Goal: Communication & Community: Answer question/provide support

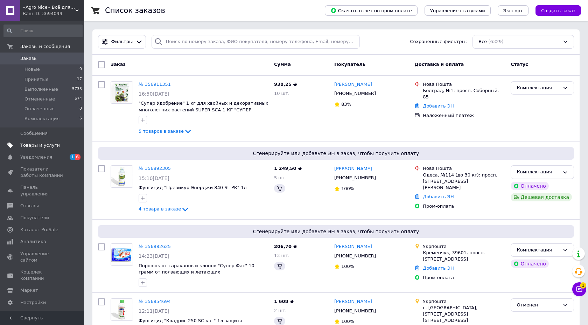
click at [60, 151] on link "Товары и услуги" at bounding box center [43, 145] width 86 height 12
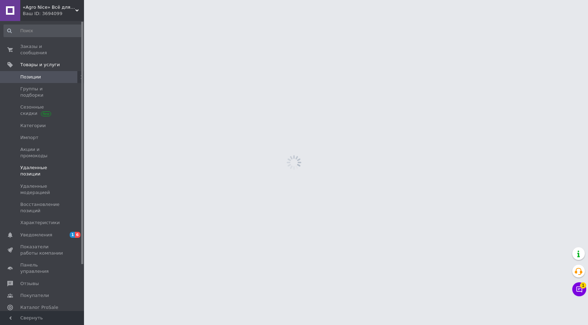
click at [56, 165] on span "Удаленные позиции" at bounding box center [42, 171] width 44 height 13
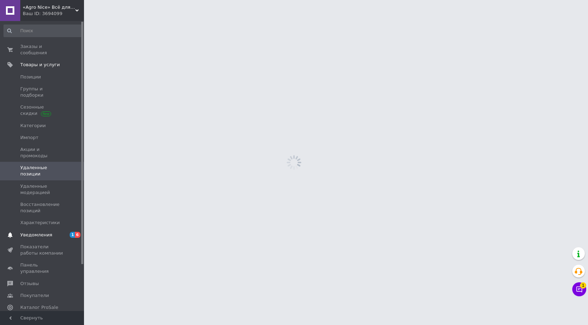
click at [40, 232] on span "Уведомления" at bounding box center [36, 235] width 32 height 6
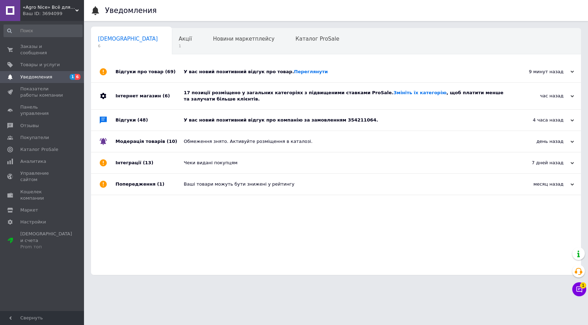
click at [214, 67] on div "У вас новий позитивний відгук про товар. [GEOGRAPHIC_DATA]" at bounding box center [344, 71] width 320 height 21
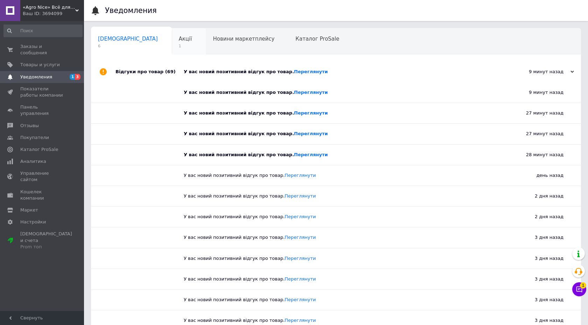
click at [179, 41] on span "Акції" at bounding box center [185, 39] width 13 height 6
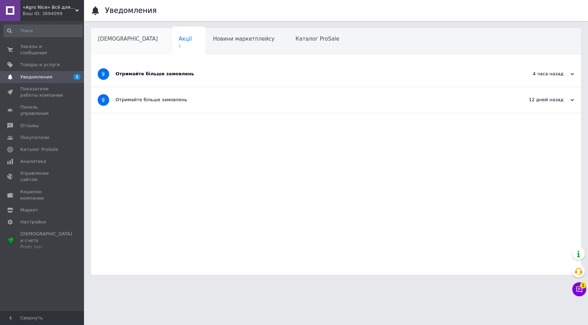
click at [124, 39] on span "[DEMOGRAPHIC_DATA]" at bounding box center [128, 39] width 60 height 6
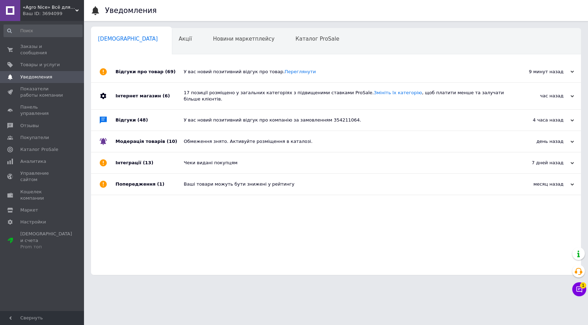
click at [166, 108] on div "Інтернет магазин (6)" at bounding box center [150, 96] width 68 height 27
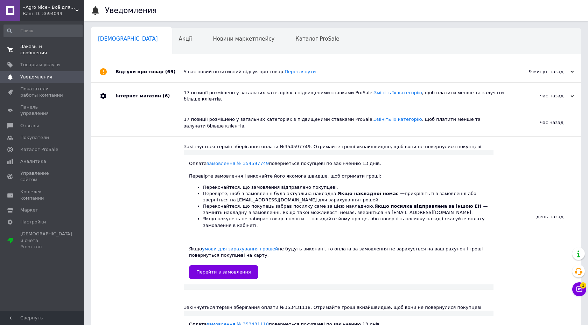
click at [20, 44] on span "Заказы и сообщения" at bounding box center [42, 49] width 44 height 13
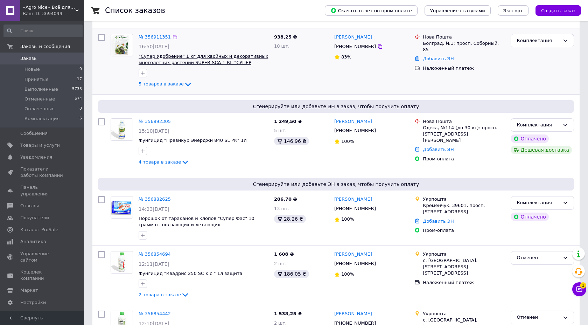
scroll to position [113, 0]
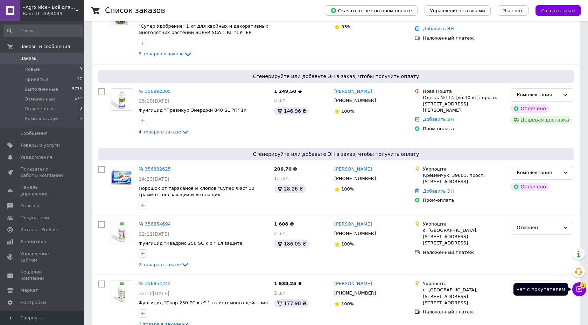
click at [580, 283] on button "Чат с покупателем 1" at bounding box center [579, 289] width 14 height 14
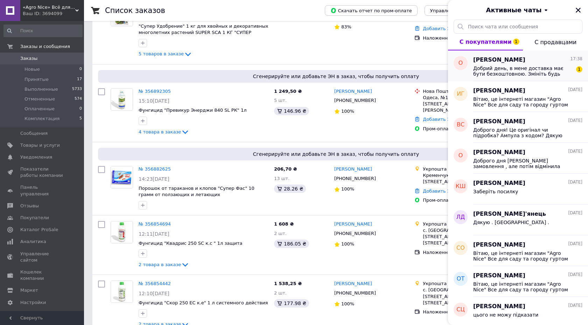
click at [521, 75] on span "Добрий день, в мене доставка має бути безкоштовною. Змініть будь ласка статус в…" at bounding box center [522, 70] width 99 height 11
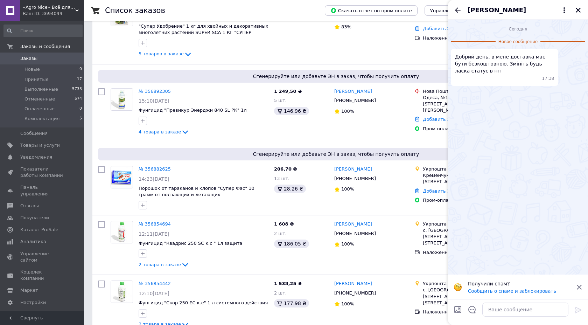
click at [501, 8] on span "[PERSON_NAME]" at bounding box center [497, 10] width 58 height 9
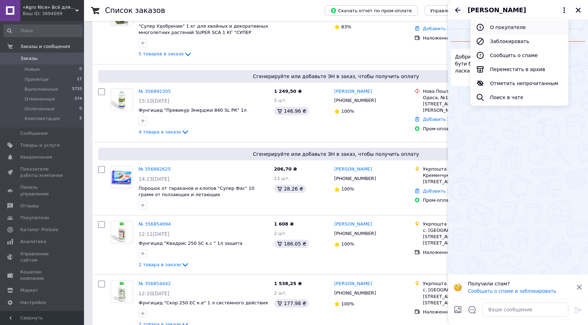
click at [505, 30] on button "О покупателе" at bounding box center [519, 27] width 98 height 14
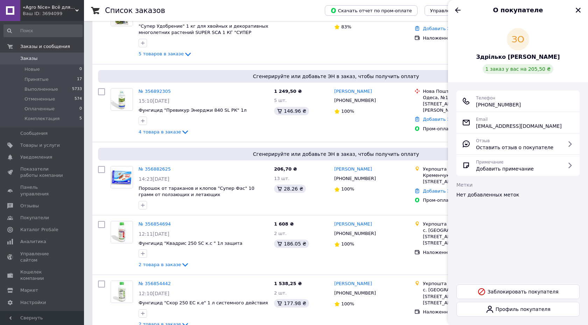
click at [499, 71] on span "1 заказ у вас на 205,50 ₴" at bounding box center [517, 69] width 65 height 6
click at [518, 68] on span "1 заказ у вас на 205,50 ₴" at bounding box center [517, 69] width 65 height 6
click at [459, 14] on div "О покупателе" at bounding box center [518, 10] width 140 height 20
click at [459, 14] on icon "Назад" at bounding box center [458, 10] width 8 height 8
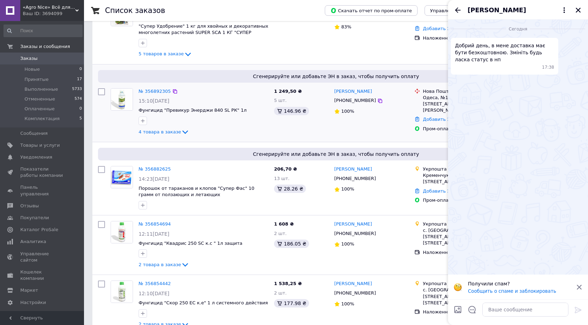
scroll to position [0, 0]
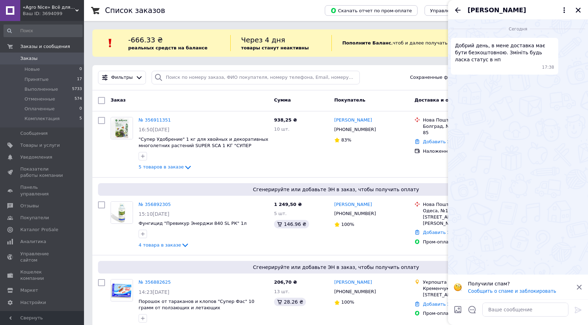
click at [574, 7] on div at bounding box center [578, 10] width 8 height 8
click at [579, 14] on div "[PERSON_NAME]" at bounding box center [518, 10] width 140 height 20
click at [578, 9] on icon "Закрыть" at bounding box center [578, 10] width 6 height 6
